Goal: Use online tool/utility: Utilize a website feature to perform a specific function

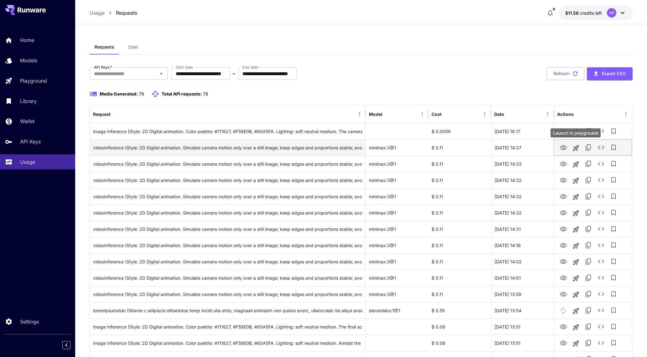
click at [576, 148] on icon "Launch in playground" at bounding box center [576, 148] width 6 height 6
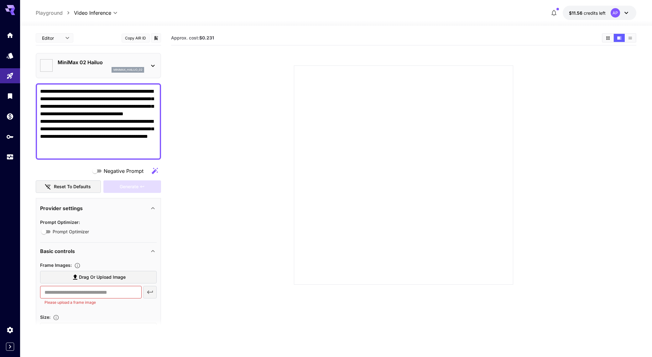
type input "*"
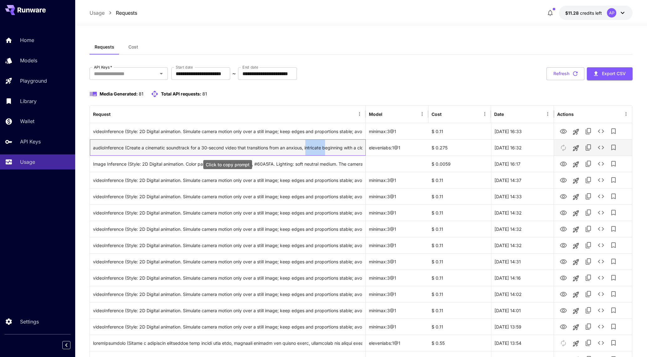
drag, startPoint x: 310, startPoint y: 148, endPoint x: 326, endPoint y: 147, distance: 15.7
click at [326, 147] on div "audioInference (Create a cinematic soundtrack for a 30-second video that transi…" at bounding box center [227, 148] width 269 height 16
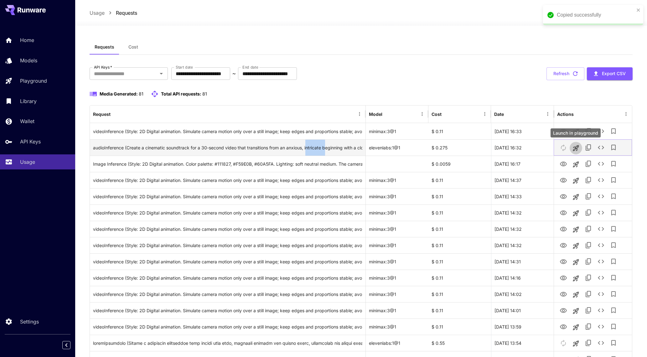
click at [576, 147] on icon "Launch in playground" at bounding box center [576, 148] width 8 height 8
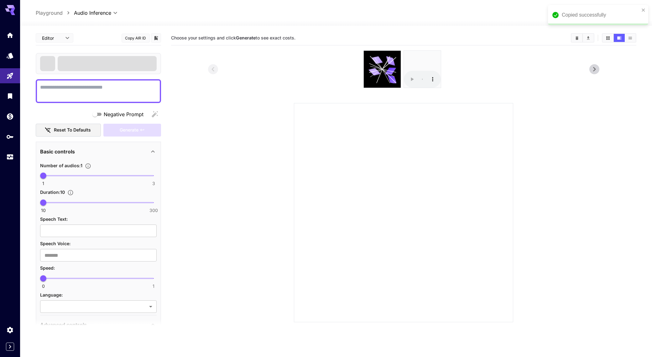
type textarea "**********"
